Goal: Task Accomplishment & Management: Manage account settings

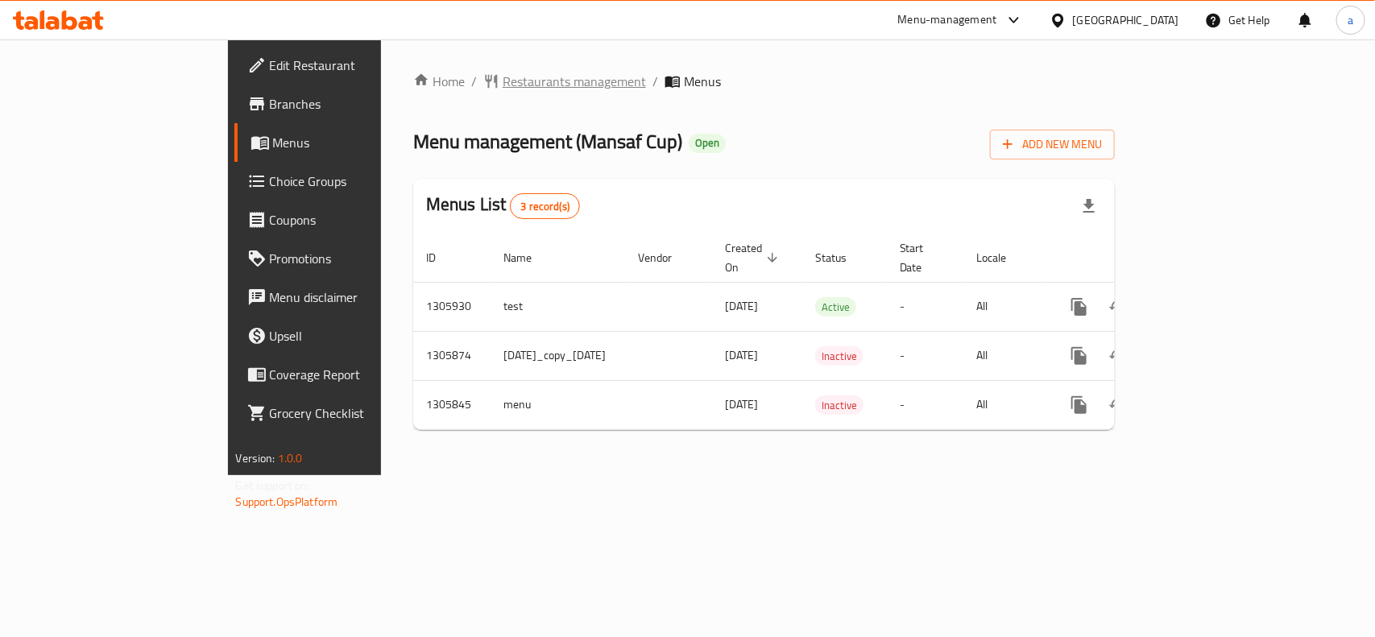
click at [503, 81] on span "Restaurants management" at bounding box center [574, 81] width 143 height 19
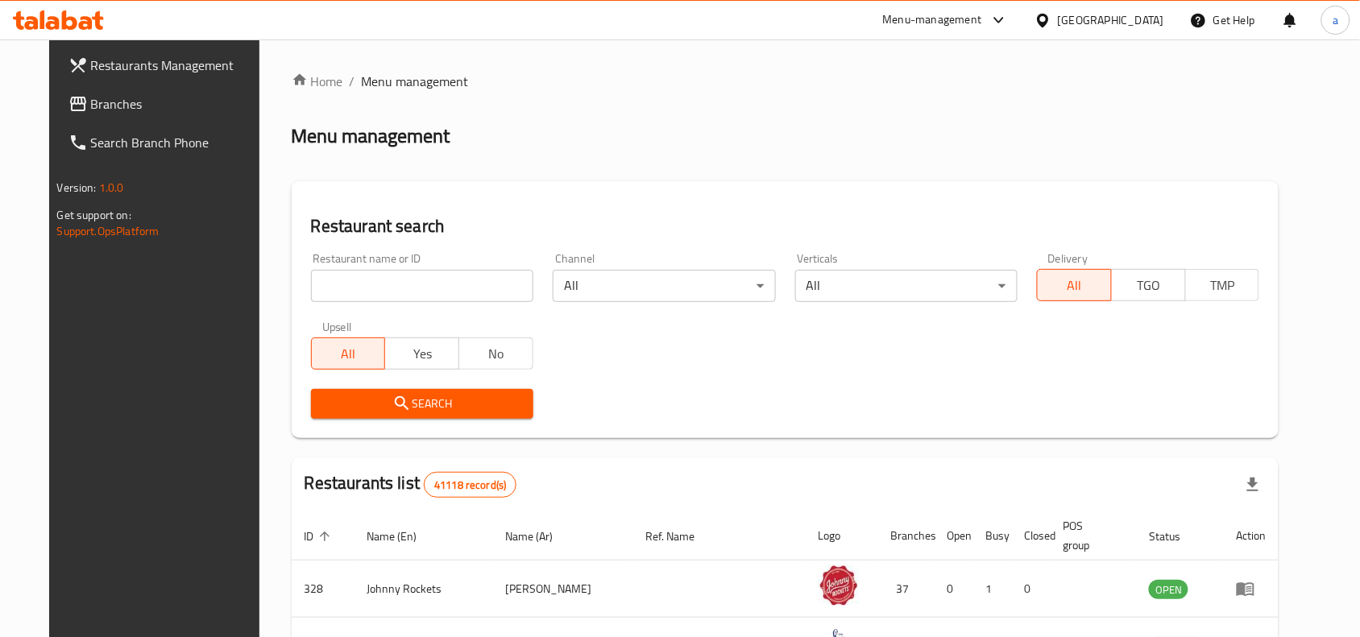
drag, startPoint x: 73, startPoint y: 97, endPoint x: 29, endPoint y: 111, distance: 45.9
click at [91, 97] on span "Branches" at bounding box center [177, 103] width 172 height 19
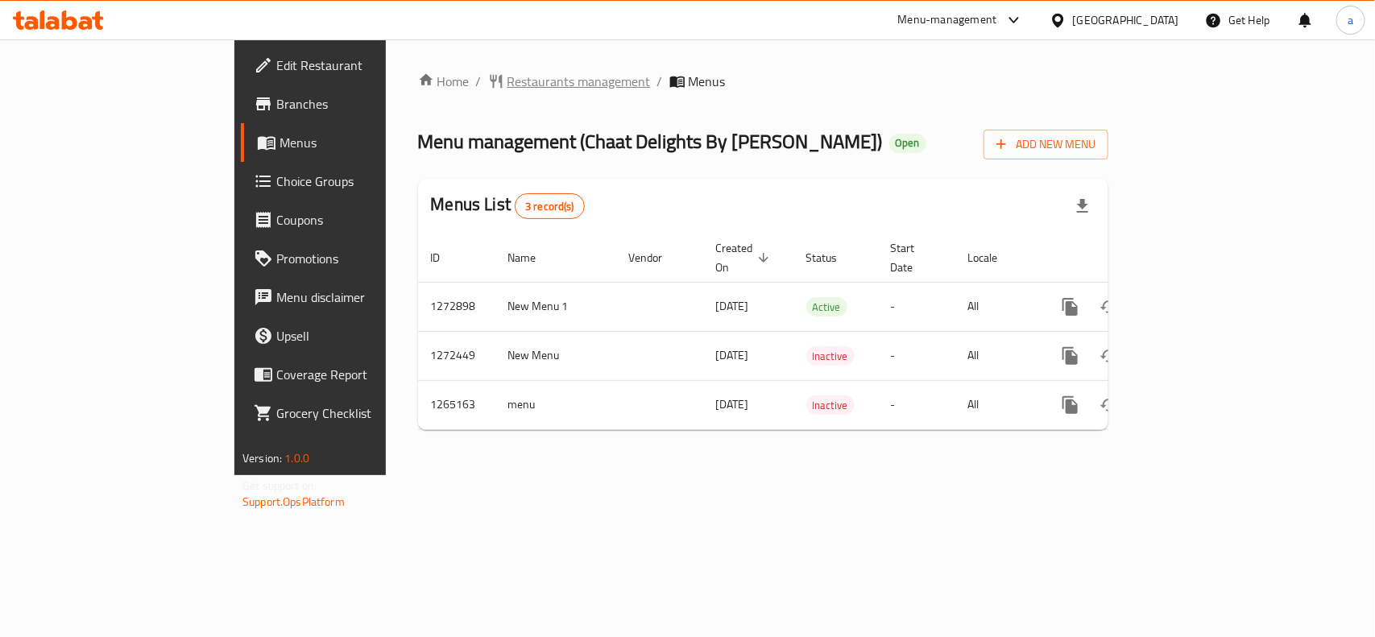
click at [508, 83] on span "Restaurants management" at bounding box center [579, 81] width 143 height 19
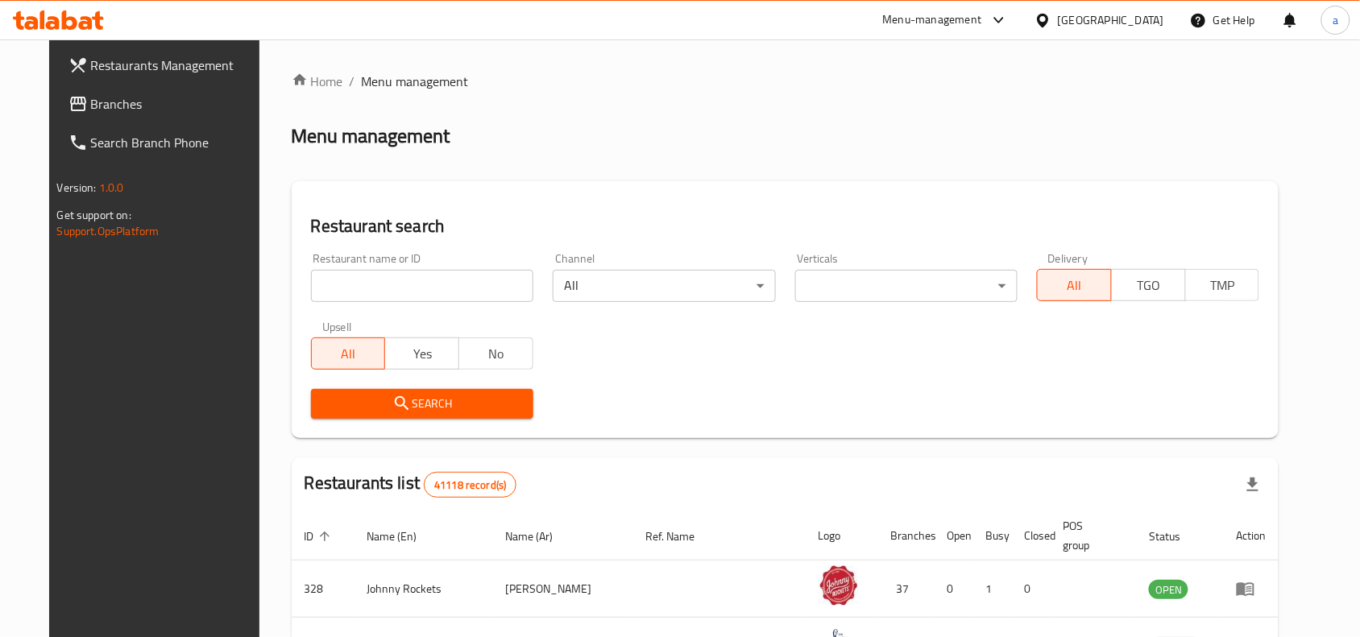
click at [373, 279] on input "search" at bounding box center [422, 286] width 222 height 32
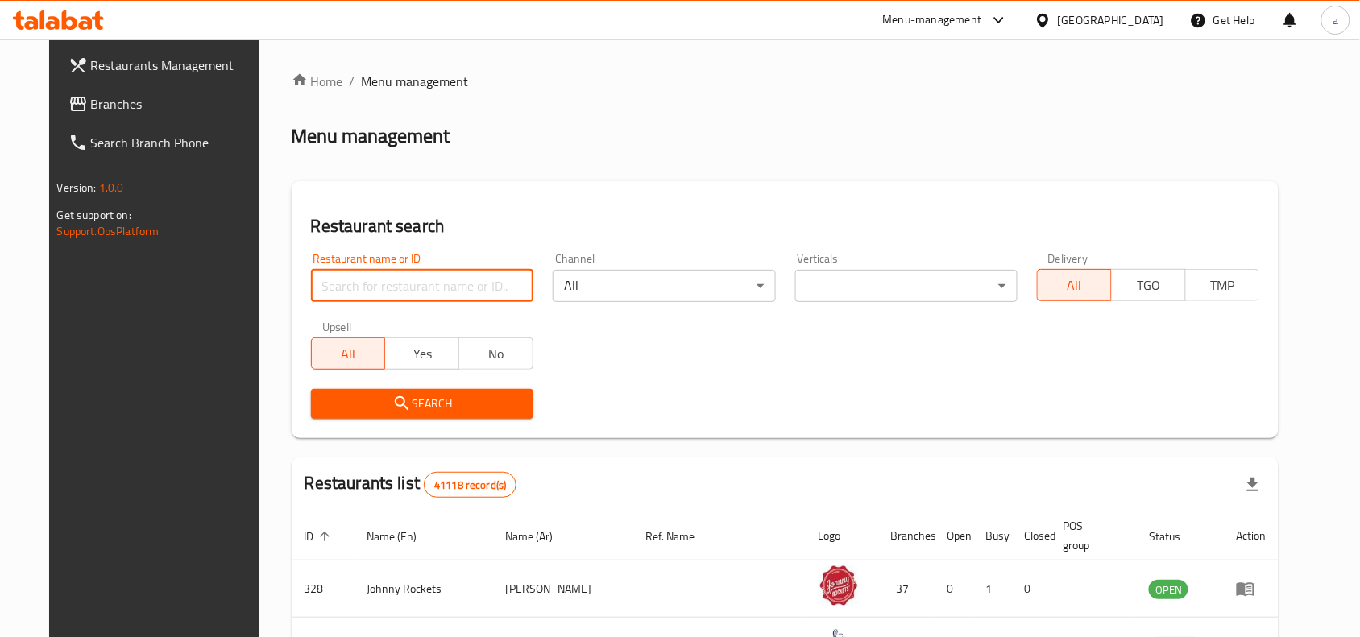
paste input "686635"
type input "686635"
click button "Search" at bounding box center [422, 404] width 222 height 30
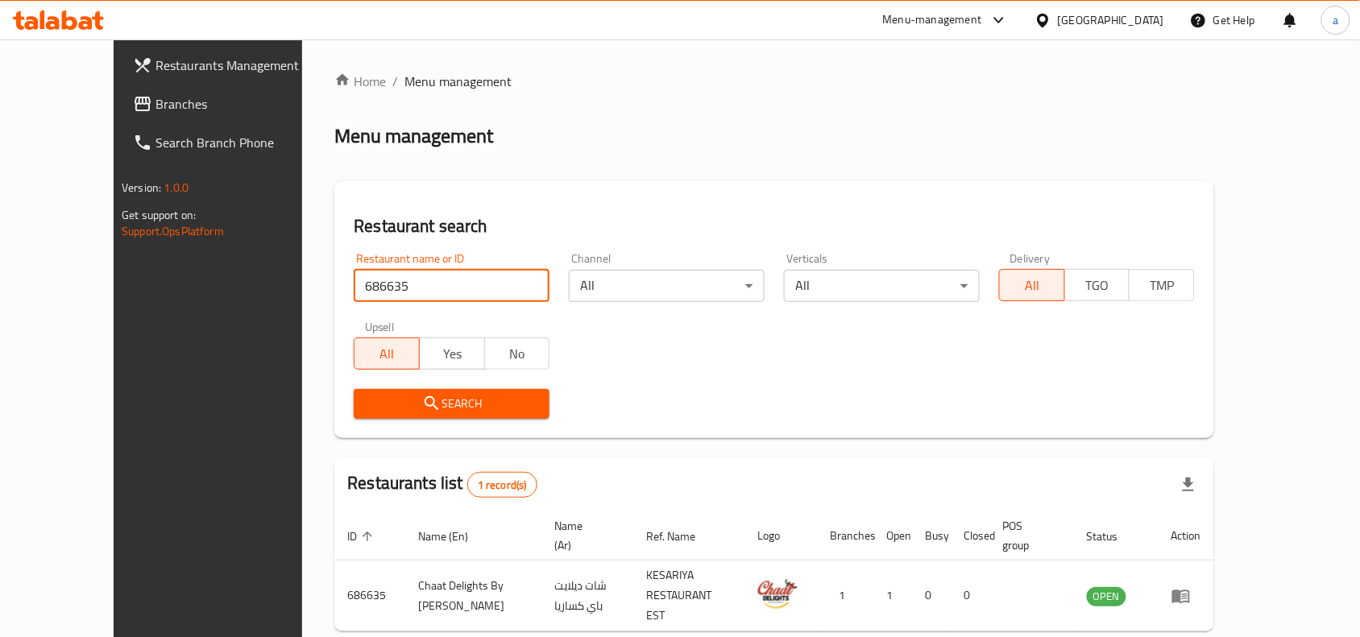
click at [155, 102] on span "Branches" at bounding box center [241, 103] width 172 height 19
